Goal: Task Accomplishment & Management: Use online tool/utility

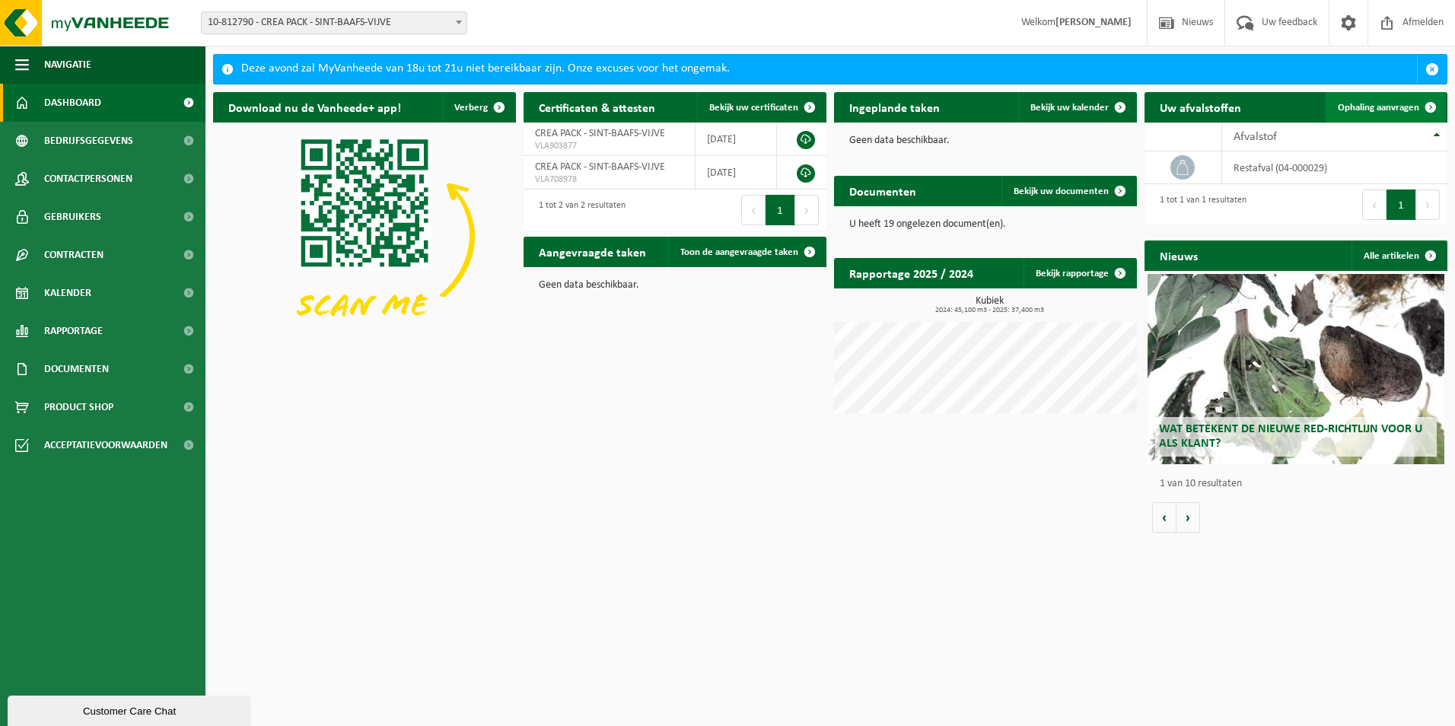
click at [1412, 116] on link "Ophaling aanvragen" at bounding box center [1386, 107] width 120 height 30
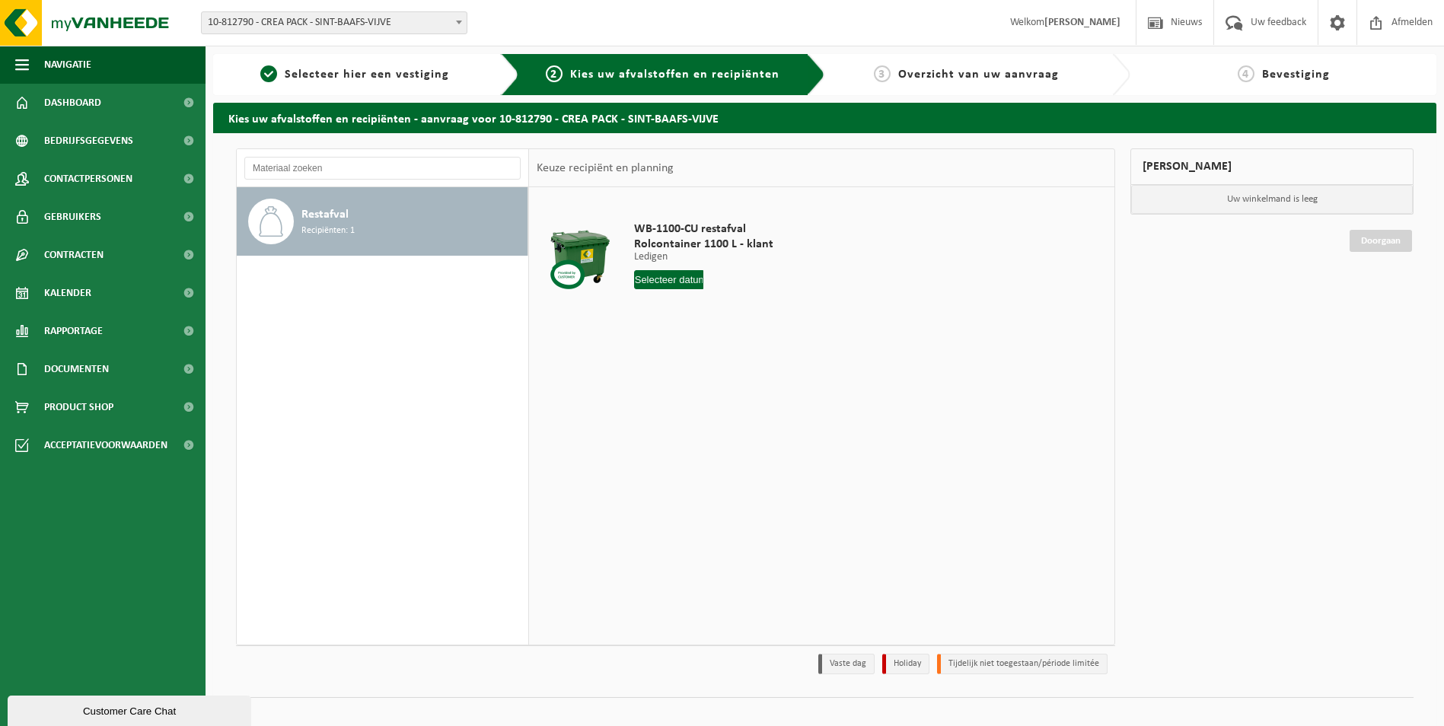
click at [686, 277] on input "text" at bounding box center [669, 279] width 70 height 19
click at [705, 415] on div "1 2 3 4 5 6 7 8 9 10 11 12 13 14 15 16 17 18 19 20 21 22 23 24 25 26 27 28 29 3…" at bounding box center [728, 415] width 187 height 122
click at [874, 239] on td "WB-1100-CU restafval Rolcontainer 1100 L - klant Ledigen Ledigen Ledigen 4 Aant…" at bounding box center [864, 259] width 485 height 129
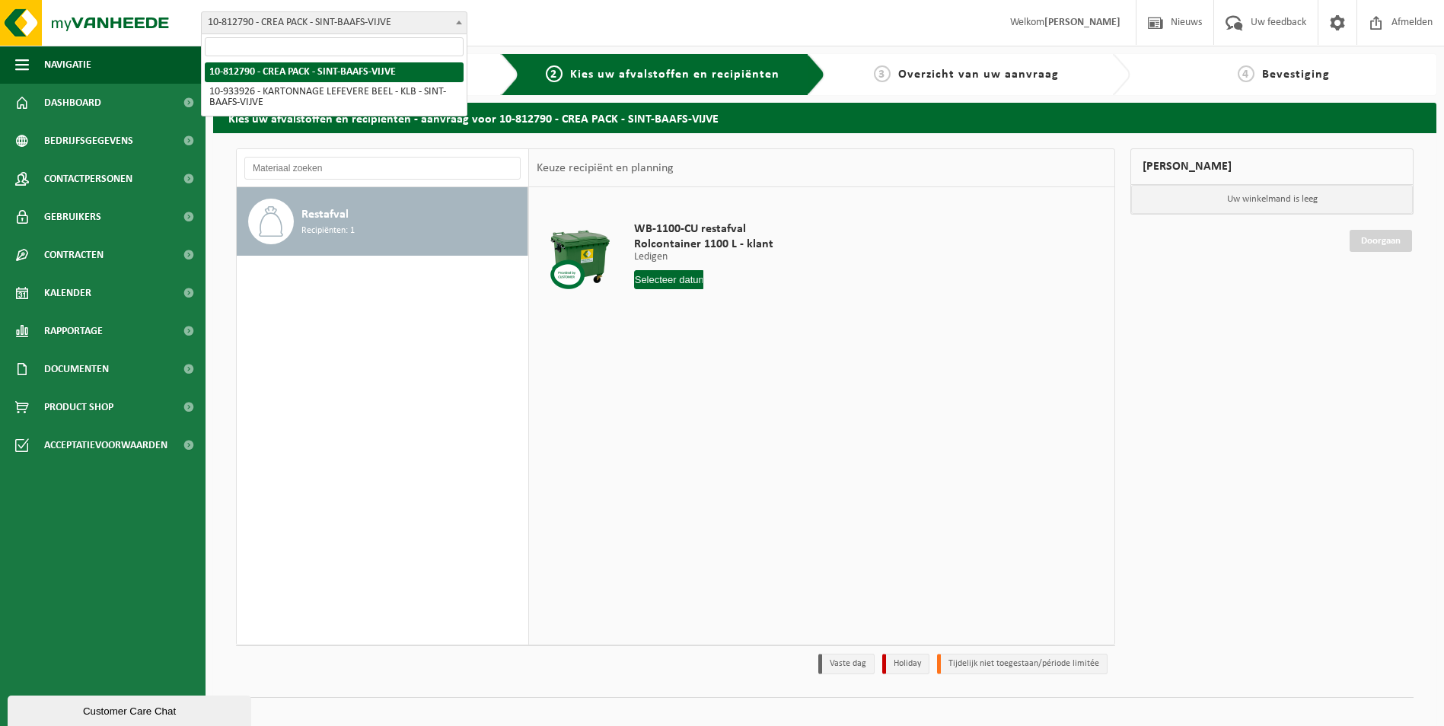
click at [323, 29] on span "10-812790 - CREA PACK - SINT-BAAFS-VIJVE" at bounding box center [334, 22] width 265 height 21
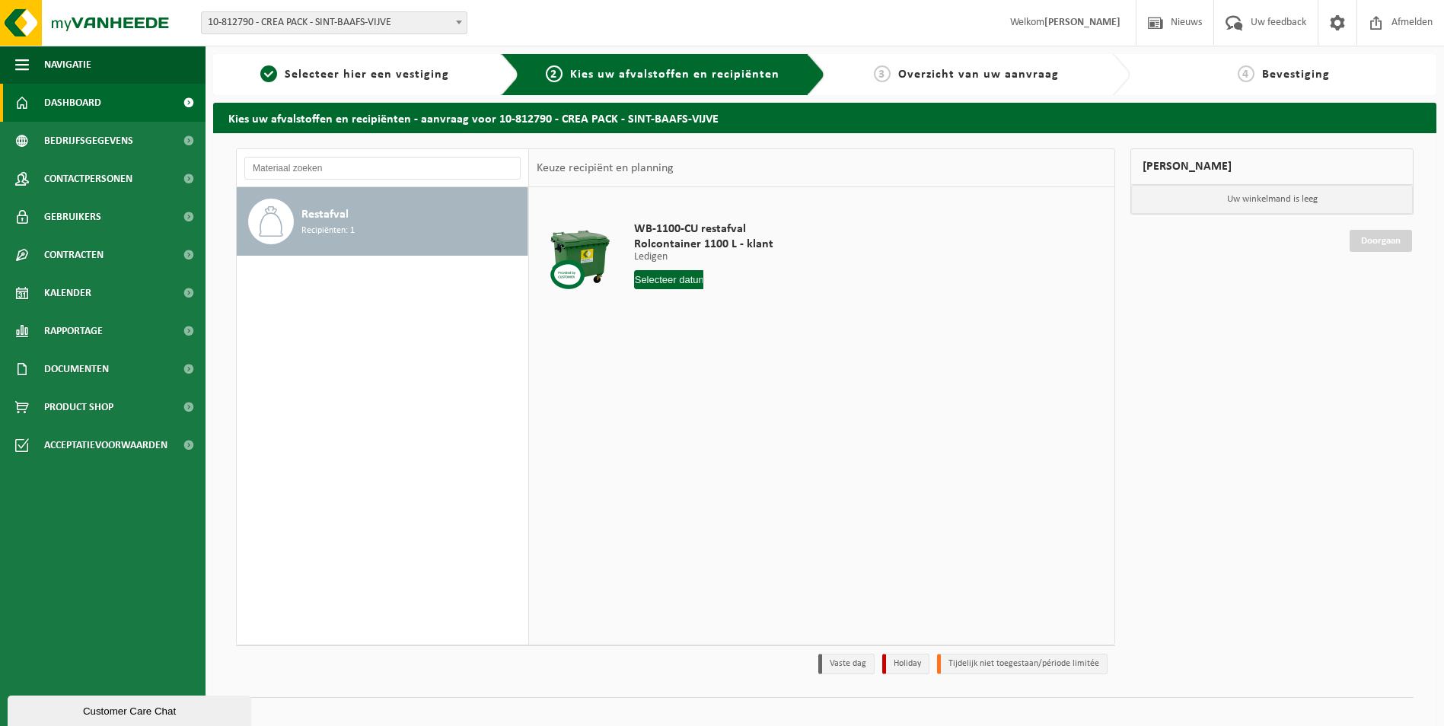
click at [89, 103] on span "Dashboard" at bounding box center [72, 103] width 57 height 38
